Goal: Task Accomplishment & Management: Complete application form

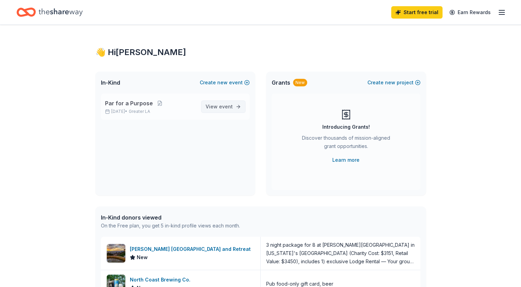
click at [218, 104] on span "View event" at bounding box center [219, 107] width 27 height 8
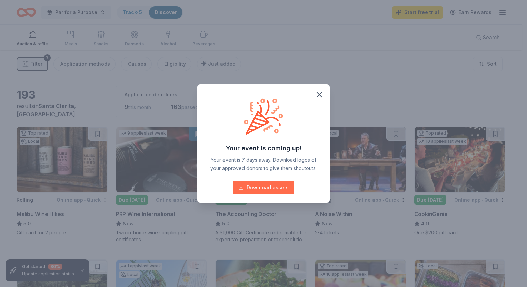
click at [271, 190] on button "Download assets" at bounding box center [263, 188] width 61 height 14
click at [317, 96] on icon "button" at bounding box center [319, 95] width 10 height 10
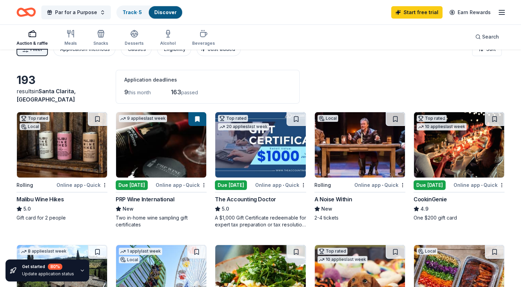
scroll to position [14, 0]
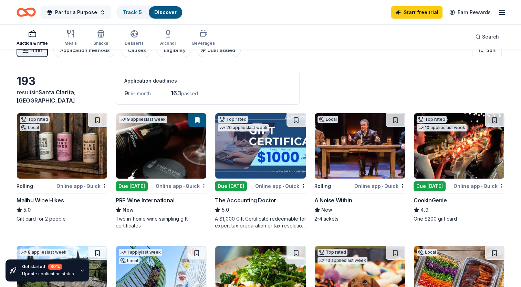
click at [100, 11] on button "Par for a Purpose" at bounding box center [76, 13] width 70 height 14
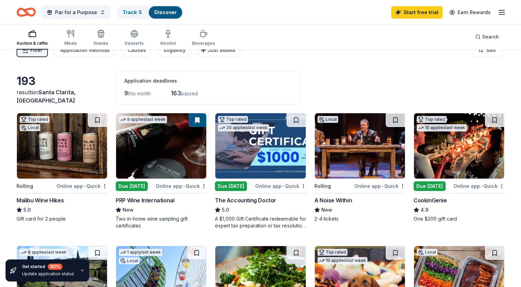
click at [30, 35] on icon "button" at bounding box center [32, 34] width 8 height 8
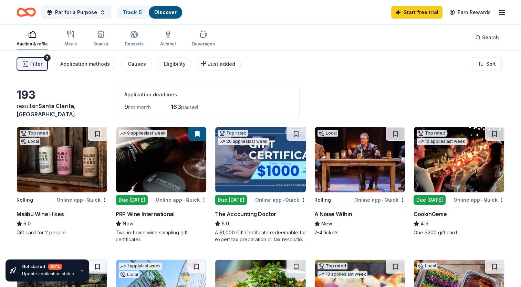
click at [76, 147] on img at bounding box center [62, 159] width 90 height 65
click at [503, 13] on icon "button" at bounding box center [502, 12] width 8 height 8
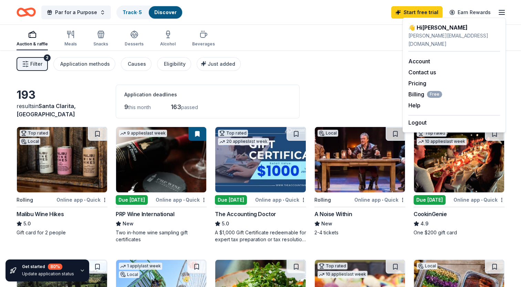
click at [348, 65] on div "Filter 2 Application methods Causes Eligibility Just added Sort" at bounding box center [260, 64] width 521 height 28
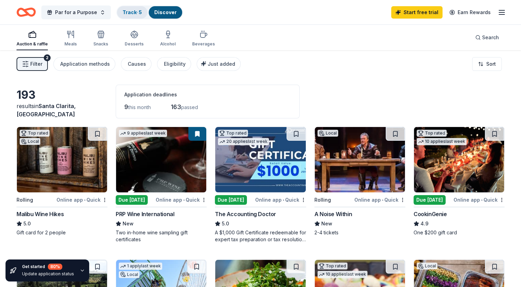
click at [125, 8] on div "Track · 5" at bounding box center [132, 12] width 30 height 12
click at [130, 12] on link "Track · 5" at bounding box center [132, 12] width 19 height 6
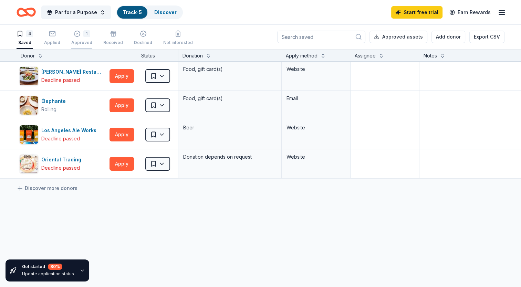
click at [81, 38] on div "1 Approved" at bounding box center [81, 37] width 21 height 15
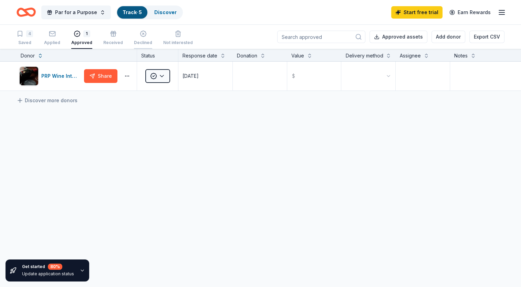
click at [136, 40] on div "Declined" at bounding box center [143, 43] width 18 height 6
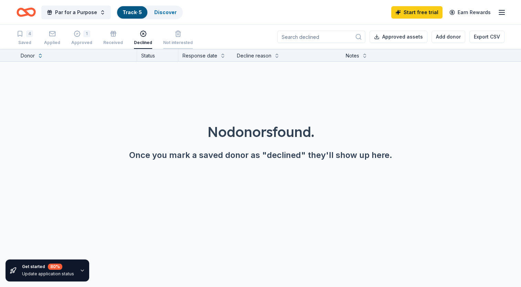
click at [167, 41] on div "Not interested" at bounding box center [178, 43] width 30 height 6
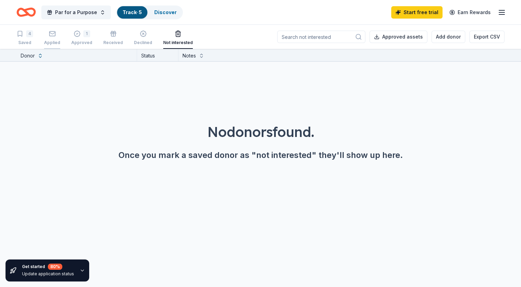
click at [48, 35] on div "button" at bounding box center [52, 33] width 16 height 7
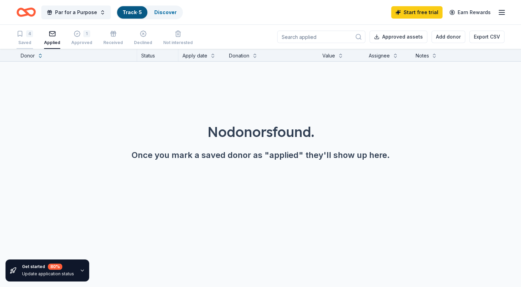
click at [23, 43] on div "Saved" at bounding box center [25, 43] width 17 height 6
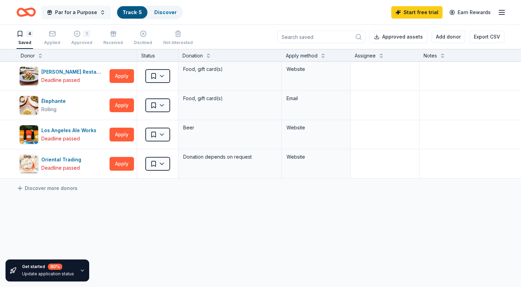
click at [74, 9] on span "Par for a Purpose" at bounding box center [76, 12] width 42 height 8
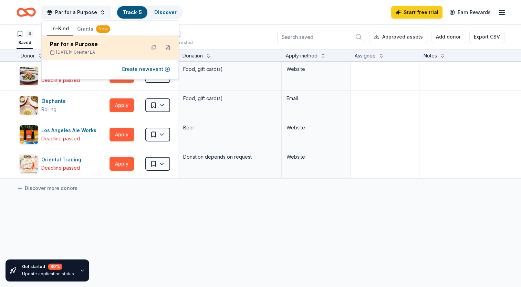
click at [75, 48] on div "Par for a Purpose" at bounding box center [95, 44] width 90 height 8
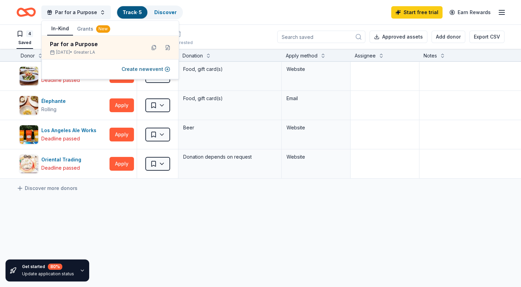
click at [59, 27] on button "In-Kind" at bounding box center [60, 28] width 26 height 13
click at [19, 30] on button "4 Saved" at bounding box center [25, 38] width 17 height 21
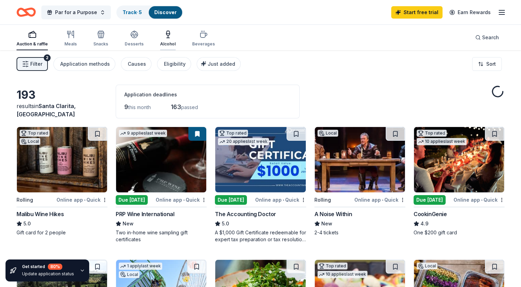
click at [165, 39] on div "Alcohol" at bounding box center [168, 38] width 16 height 17
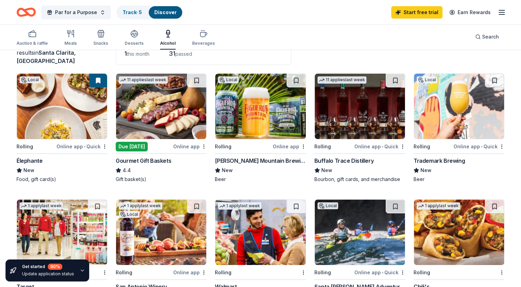
scroll to position [54, 0]
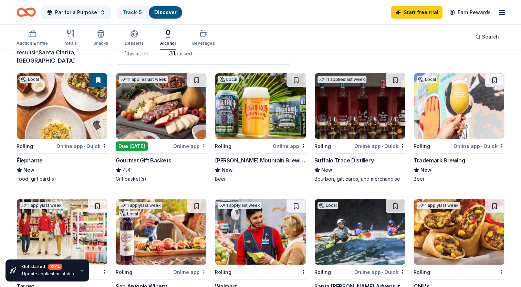
click at [143, 111] on img at bounding box center [161, 105] width 90 height 65
click at [38, 38] on div "Auction & raffle" at bounding box center [32, 38] width 31 height 17
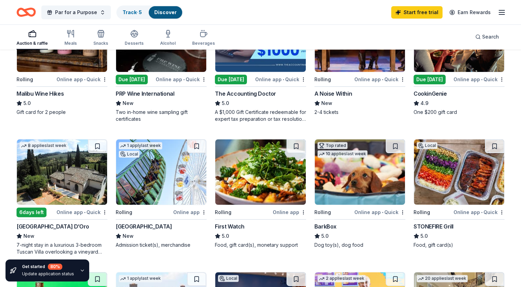
scroll to position [121, 0]
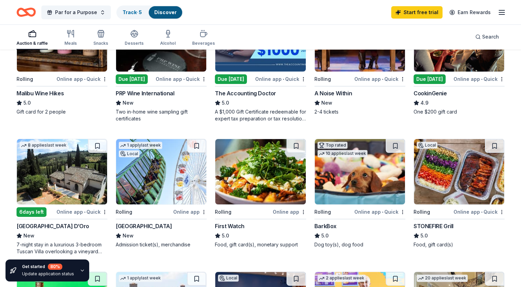
click at [431, 171] on img at bounding box center [459, 171] width 90 height 65
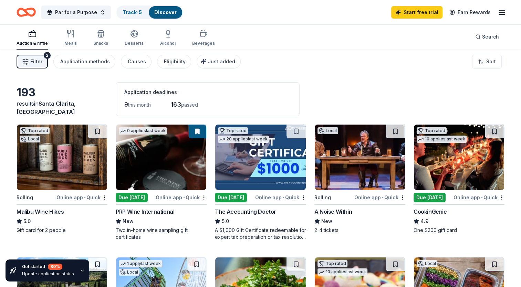
scroll to position [0, 0]
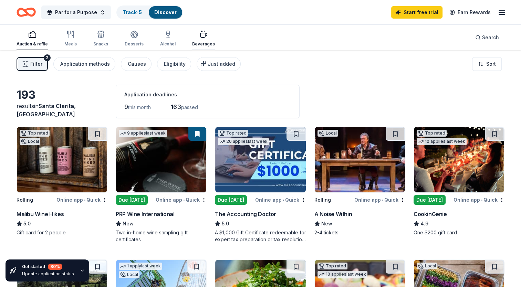
click at [199, 44] on div "Beverages" at bounding box center [203, 44] width 23 height 6
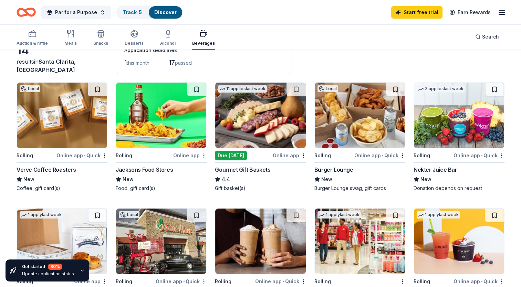
scroll to position [22, 0]
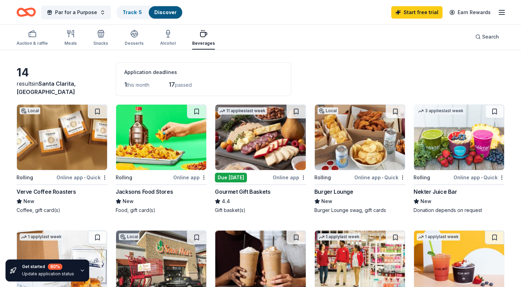
click at [461, 133] on img at bounding box center [459, 137] width 90 height 65
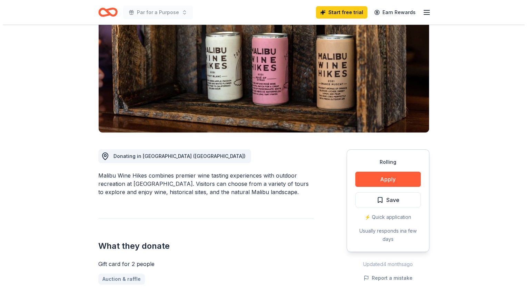
scroll to position [78, 0]
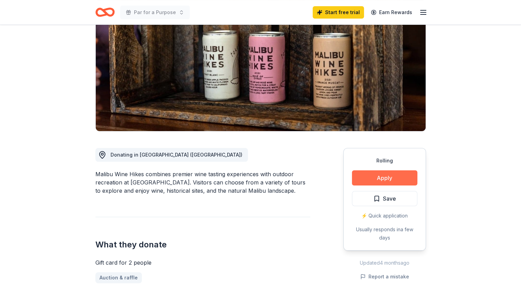
click at [386, 180] on button "Apply" at bounding box center [384, 178] width 65 height 15
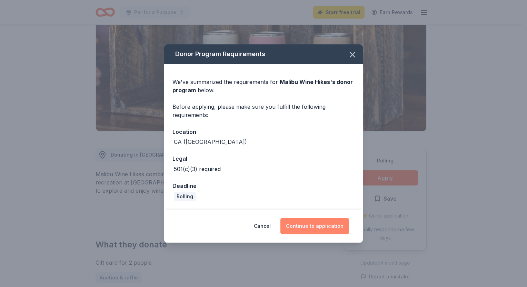
click at [332, 227] on button "Continue to application" at bounding box center [314, 226] width 69 height 17
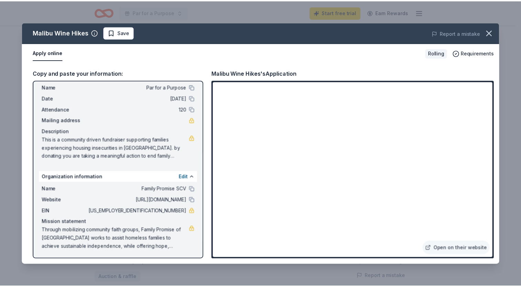
scroll to position [0, 0]
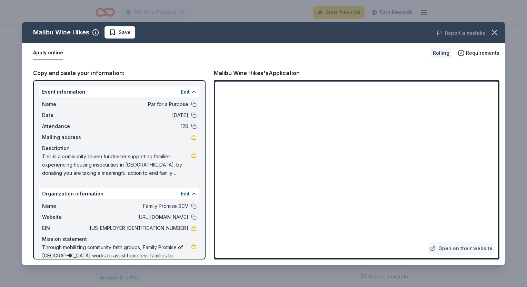
click at [42, 53] on button "Apply online" at bounding box center [48, 53] width 30 height 14
click at [456, 251] on link "Open on their website" at bounding box center [461, 249] width 68 height 14
click at [497, 32] on icon "button" at bounding box center [494, 33] width 10 height 10
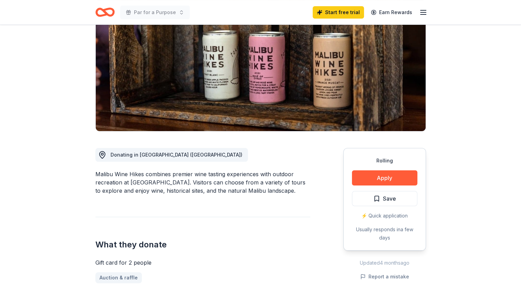
click at [380, 216] on div "⚡️ Quick application" at bounding box center [384, 216] width 65 height 8
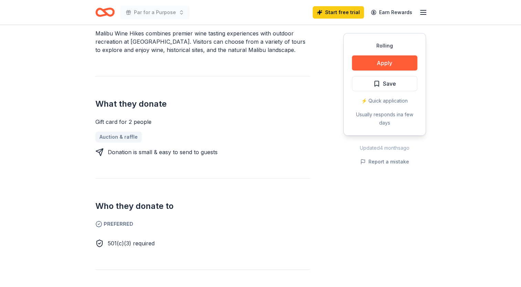
scroll to position [136, 0]
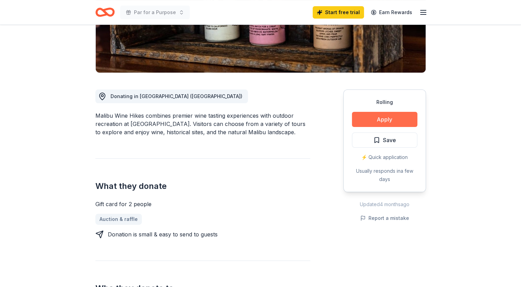
click at [372, 125] on button "Apply" at bounding box center [384, 119] width 65 height 15
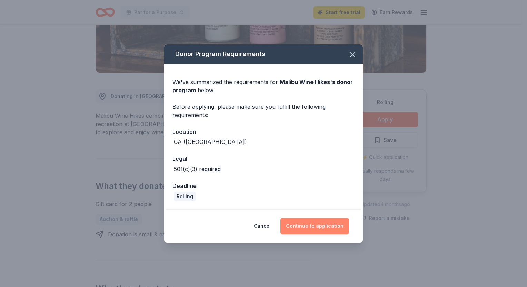
click at [303, 227] on button "Continue to application" at bounding box center [314, 226] width 69 height 17
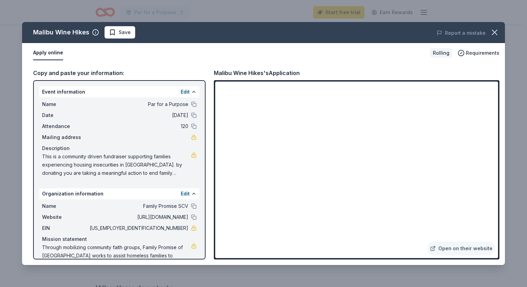
click at [43, 52] on button "Apply online" at bounding box center [48, 53] width 30 height 14
click at [496, 35] on icon "button" at bounding box center [494, 33] width 10 height 10
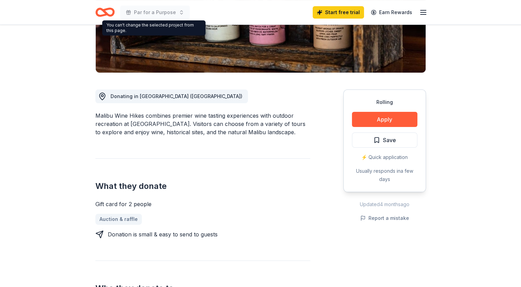
click at [253, 39] on img at bounding box center [261, 7] width 330 height 132
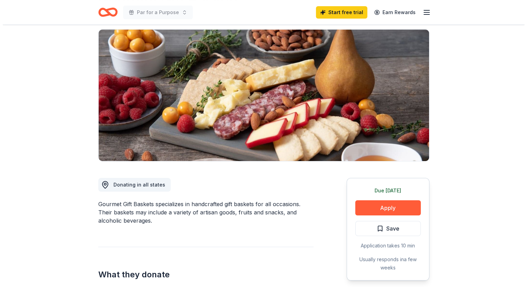
scroll to position [48, 0]
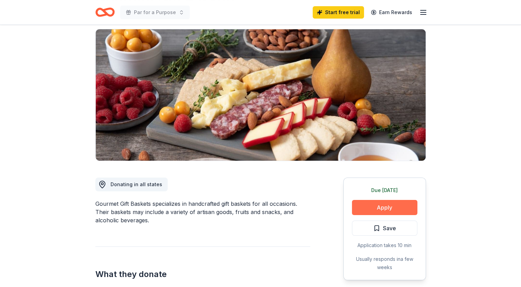
click at [377, 207] on button "Apply" at bounding box center [384, 207] width 65 height 15
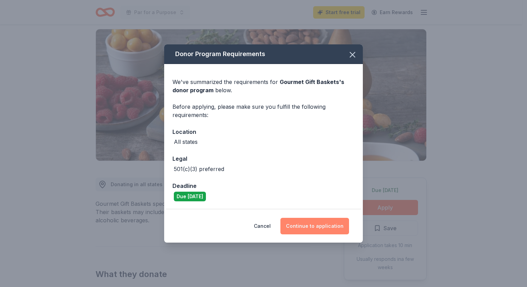
click at [314, 231] on button "Continue to application" at bounding box center [314, 226] width 69 height 17
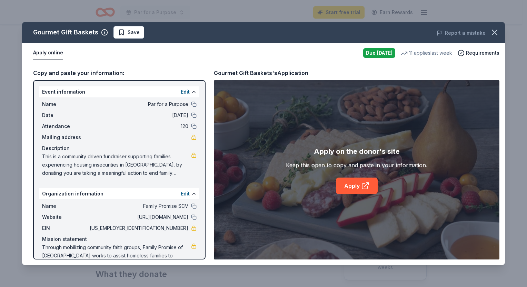
scroll to position [0, 0]
click at [354, 186] on link "Apply" at bounding box center [357, 186] width 42 height 17
click at [353, 187] on link "Apply" at bounding box center [357, 186] width 42 height 17
click at [353, 185] on link "Apply" at bounding box center [357, 186] width 42 height 17
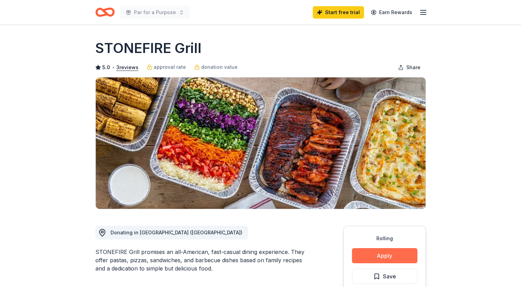
click at [408, 258] on button "Apply" at bounding box center [384, 255] width 65 height 15
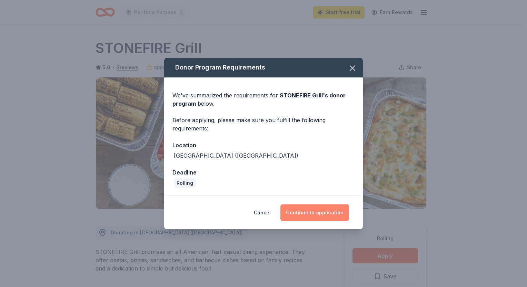
click at [309, 209] on button "Continue to application" at bounding box center [314, 213] width 69 height 17
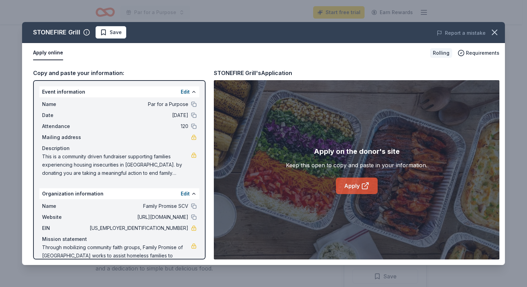
click at [364, 188] on icon at bounding box center [365, 186] width 8 height 8
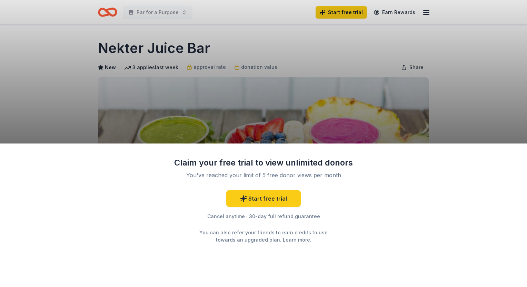
click at [454, 98] on div "Claim your free trial to view unlimited donors You've reached your limit of 5 f…" at bounding box center [263, 143] width 527 height 287
